Goal: Task Accomplishment & Management: Use online tool/utility

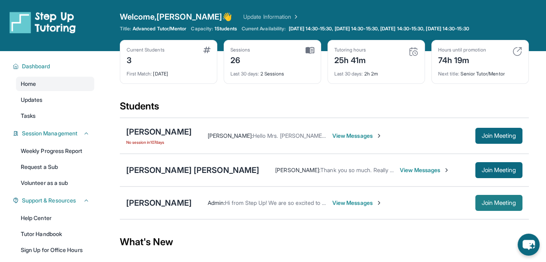
click at [494, 196] on button "Join Meeting" at bounding box center [499, 203] width 47 height 16
click at [215, 203] on span "Admin :" at bounding box center [216, 202] width 17 height 7
click at [181, 201] on div "[PERSON_NAME]" at bounding box center [159, 202] width 66 height 11
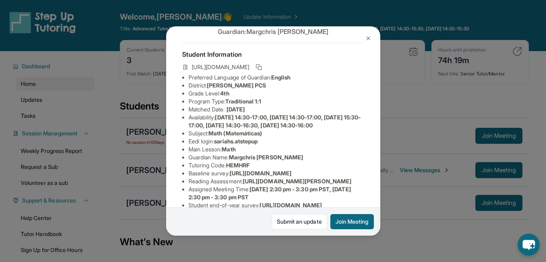
scroll to position [40, 0]
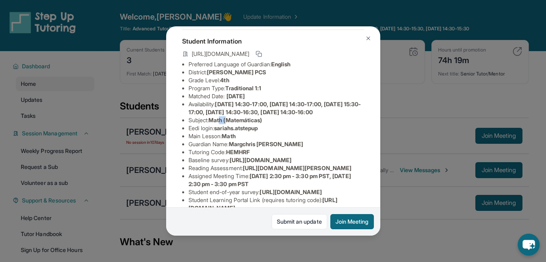
click at [229, 124] on li "Subject : Math (Matemáticas)" at bounding box center [277, 120] width 176 height 8
click at [370, 42] on button at bounding box center [368, 38] width 16 height 16
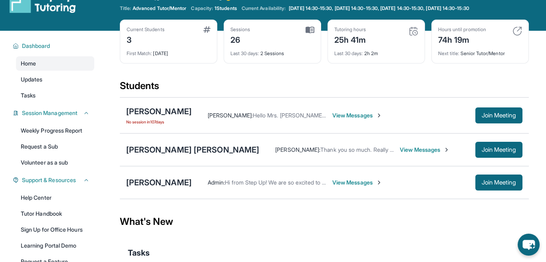
scroll to position [3, 0]
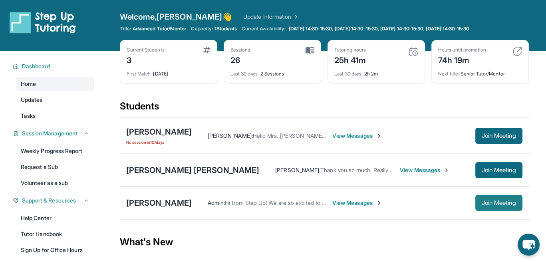
click at [512, 201] on span "Join Meeting" at bounding box center [499, 203] width 34 height 5
click at [486, 170] on span "Join Meeting" at bounding box center [499, 170] width 34 height 5
